Goal: Use online tool/utility: Utilize a website feature to perform a specific function

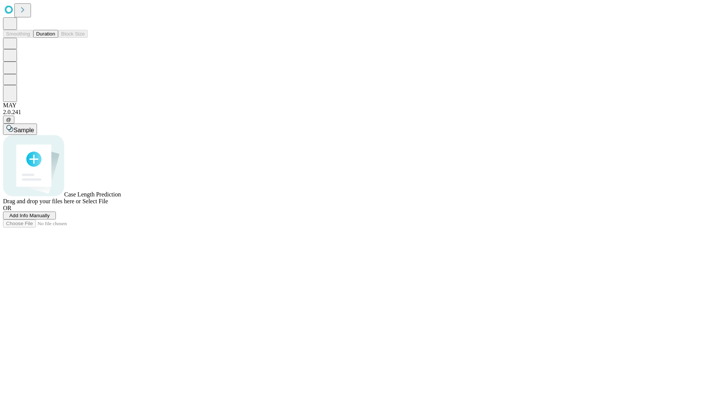
click at [108, 204] on span "Select File" at bounding box center [95, 201] width 26 height 6
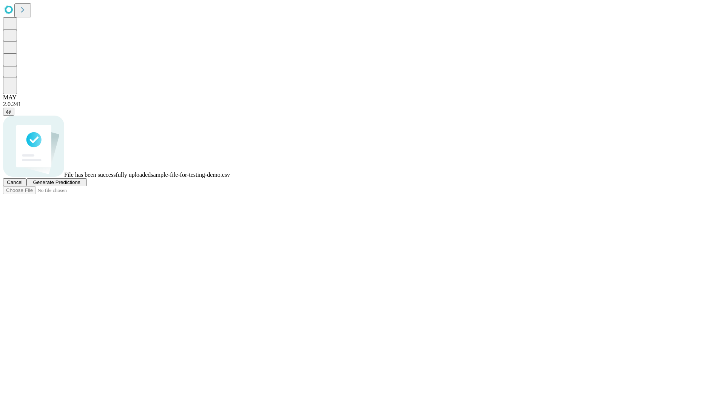
click at [80, 185] on span "Generate Predictions" at bounding box center [56, 182] width 47 height 6
